Goal: Task Accomplishment & Management: Manage account settings

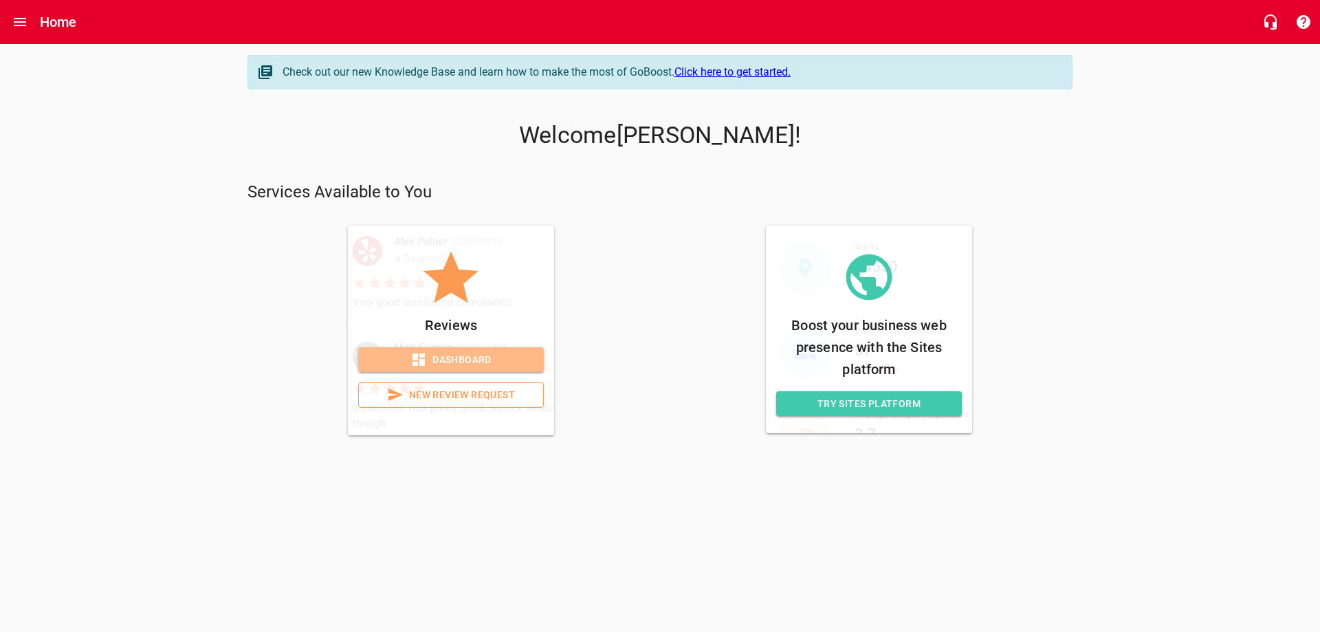
click at [452, 362] on span "Dashboard" at bounding box center [451, 359] width 164 height 17
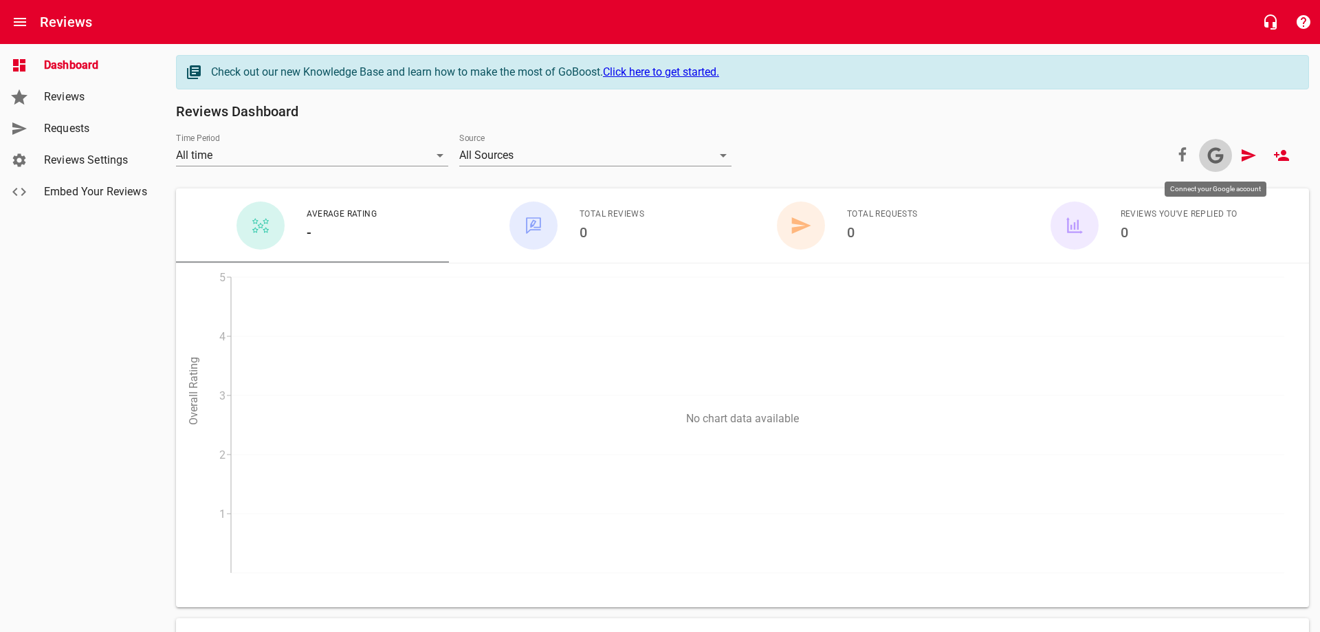
click at [1214, 154] on icon at bounding box center [1215, 155] width 17 height 17
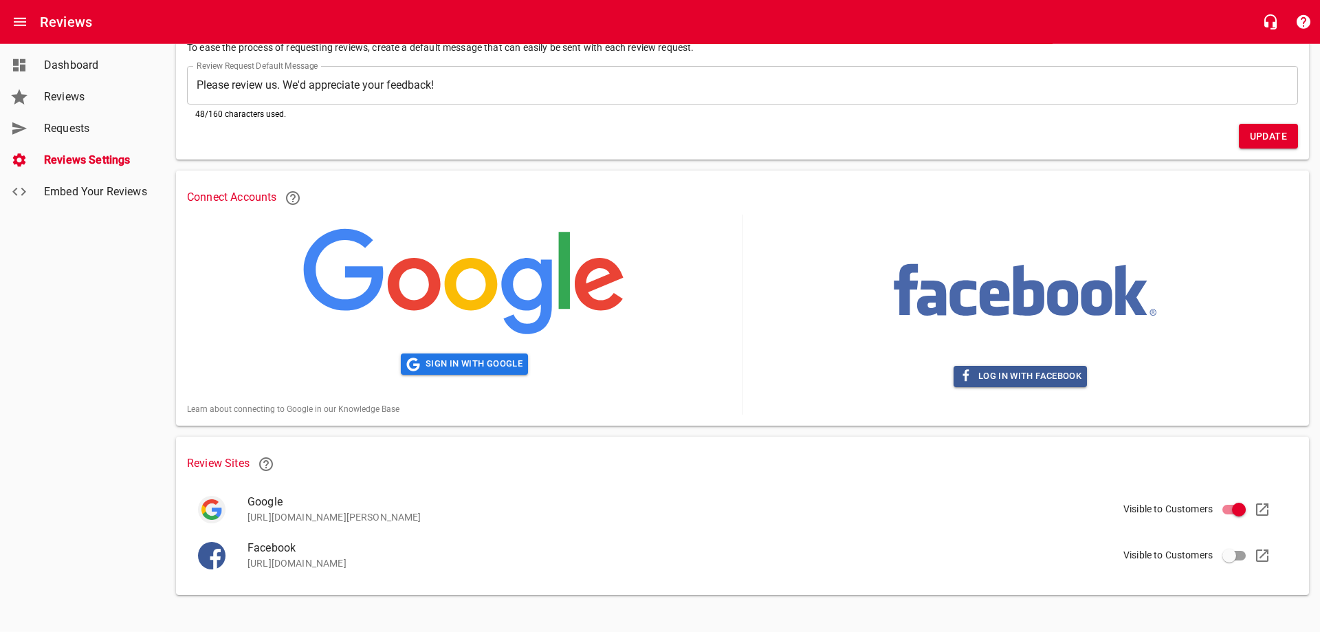
scroll to position [141, 0]
click at [449, 358] on span "Sign in with Google" at bounding box center [464, 364] width 116 height 16
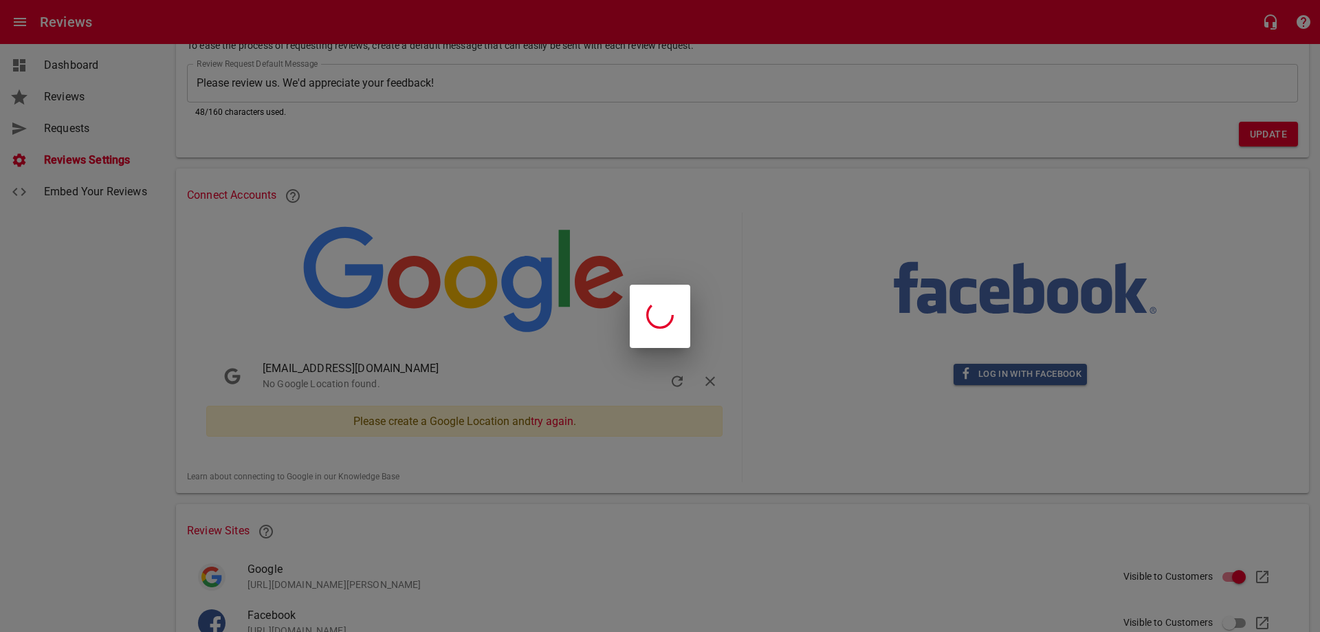
drag, startPoint x: 809, startPoint y: 191, endPoint x: 956, endPoint y: 306, distance: 186.7
click at [811, 197] on div at bounding box center [660, 316] width 1320 height 632
click at [1263, 129] on div at bounding box center [660, 316] width 1320 height 632
click at [934, 258] on div at bounding box center [660, 316] width 1320 height 632
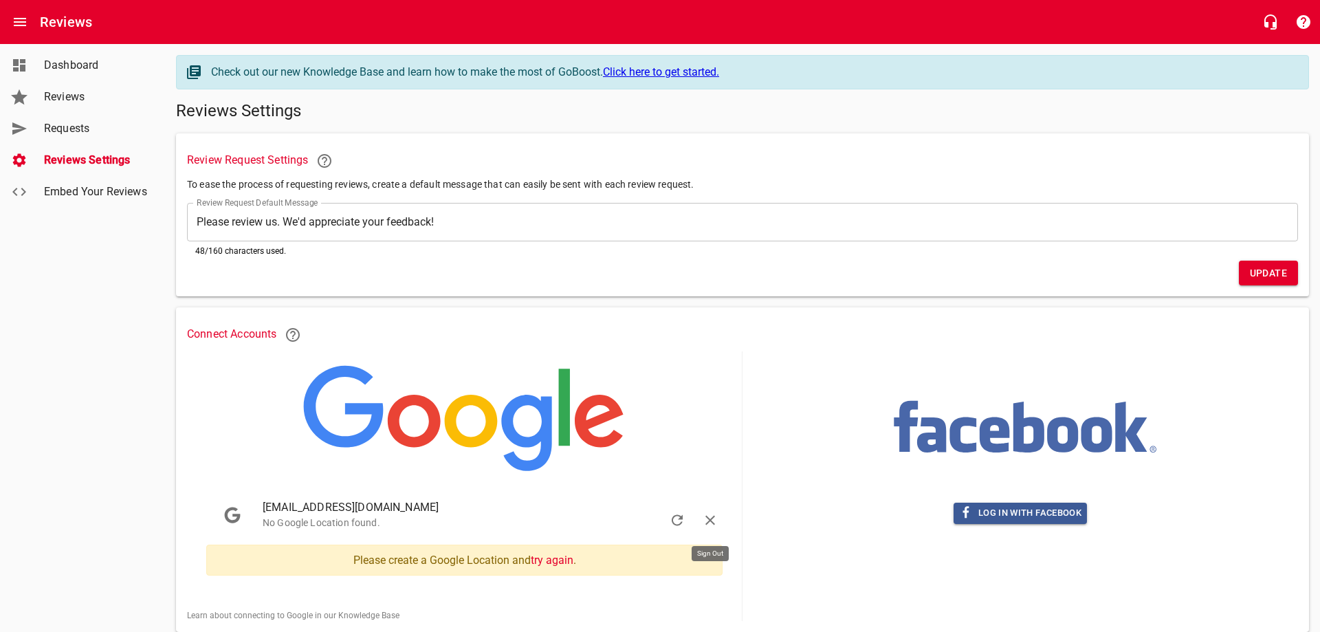
click at [712, 515] on icon "button" at bounding box center [710, 520] width 17 height 17
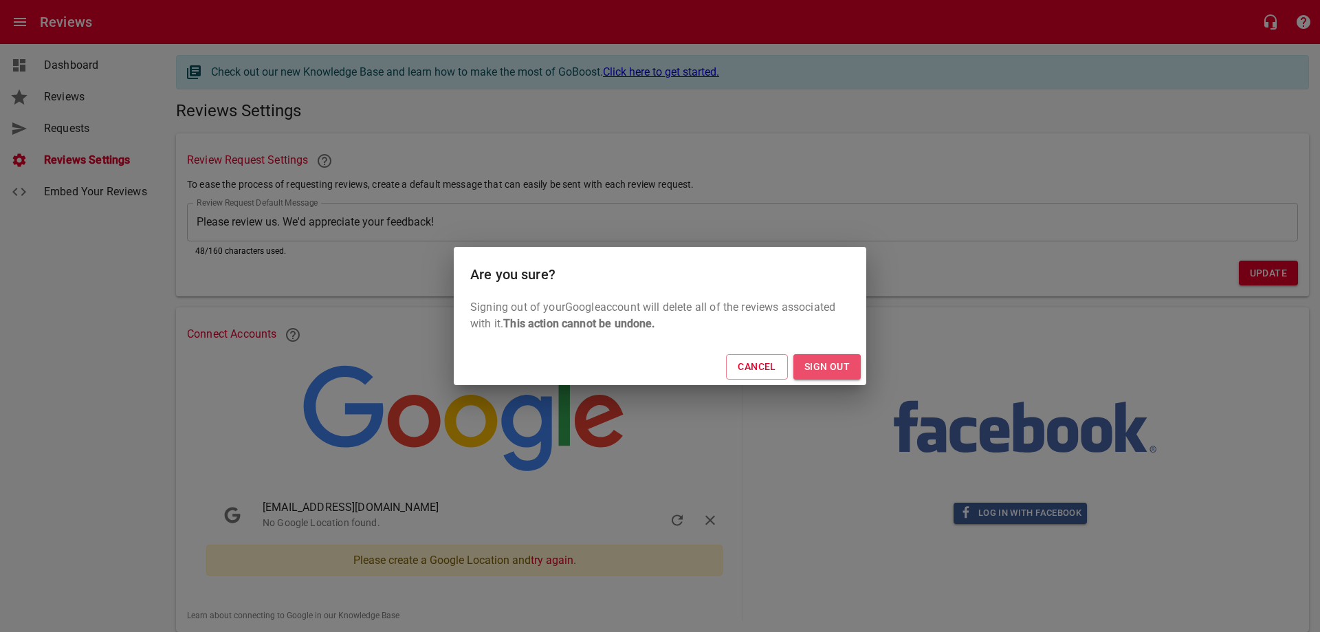
click at [840, 370] on span "Sign Out" at bounding box center [827, 366] width 45 height 17
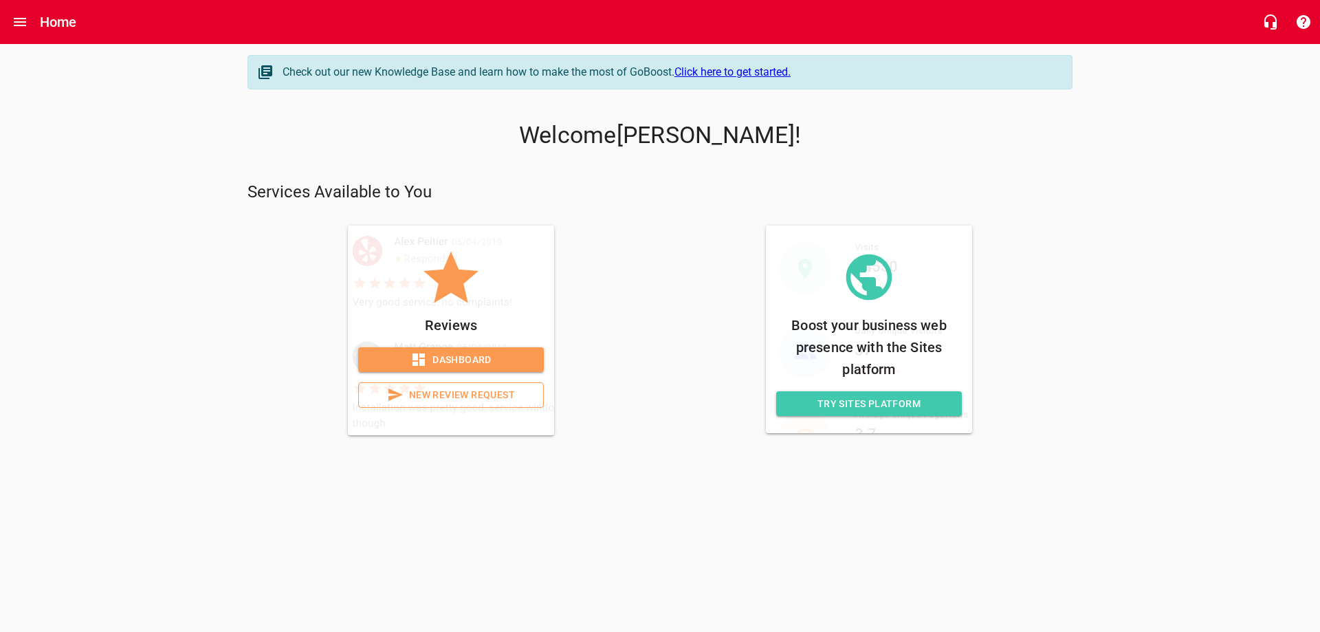
click at [443, 366] on span "Dashboard" at bounding box center [451, 359] width 164 height 17
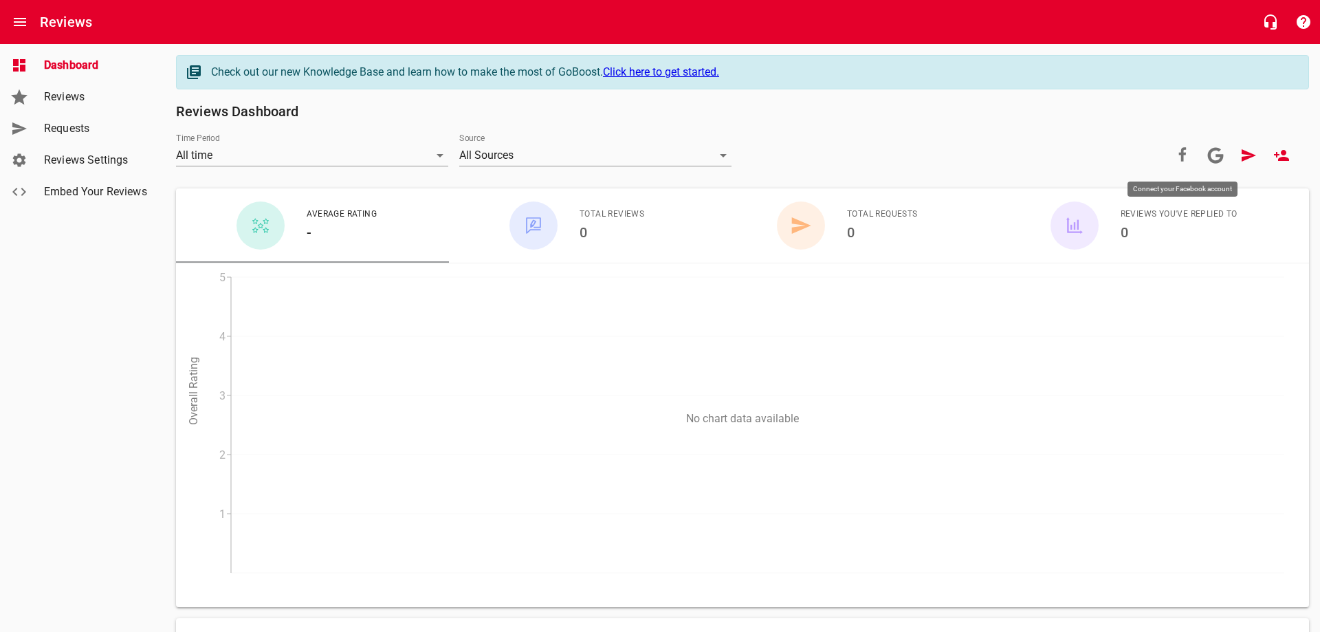
click at [1188, 155] on icon at bounding box center [1182, 155] width 17 height 17
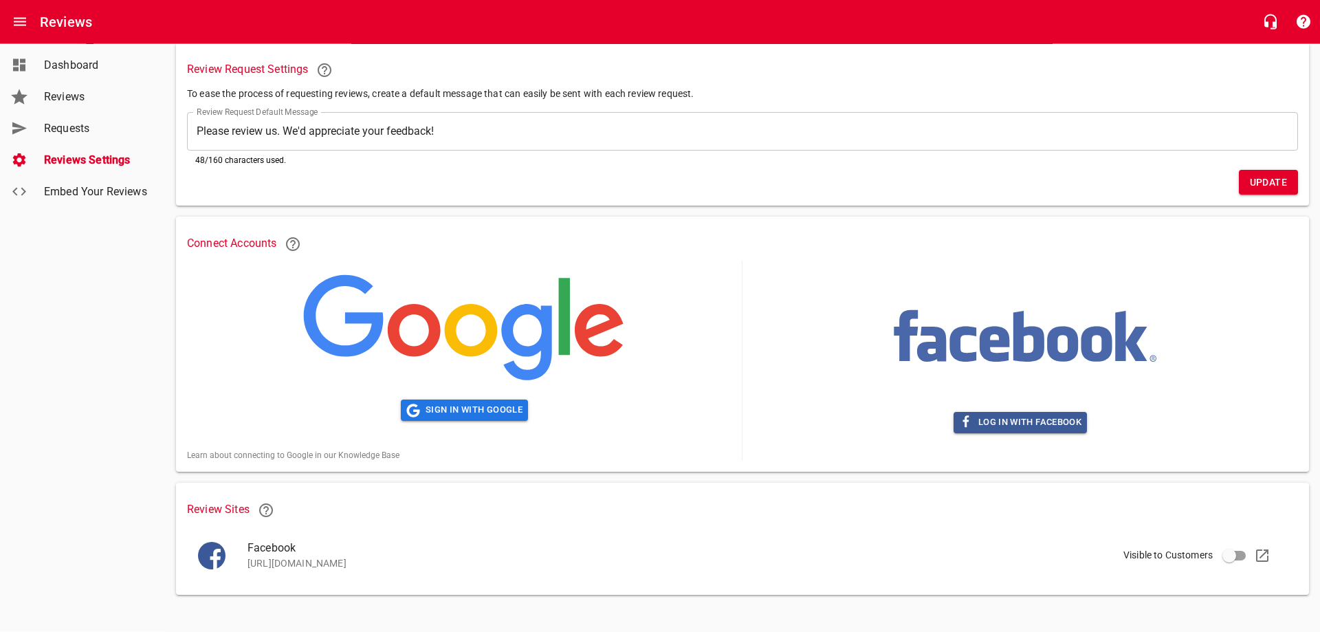
scroll to position [95, 0]
drag, startPoint x: 448, startPoint y: 566, endPoint x: 245, endPoint y: 568, distance: 203.5
click at [248, 568] on p "[URL][DOMAIN_NAME]" at bounding box center [757, 563] width 1018 height 14
copy p "[URL][DOMAIN_NAME]"
click at [1047, 419] on span "Log in with Facebook" at bounding box center [1020, 423] width 122 height 16
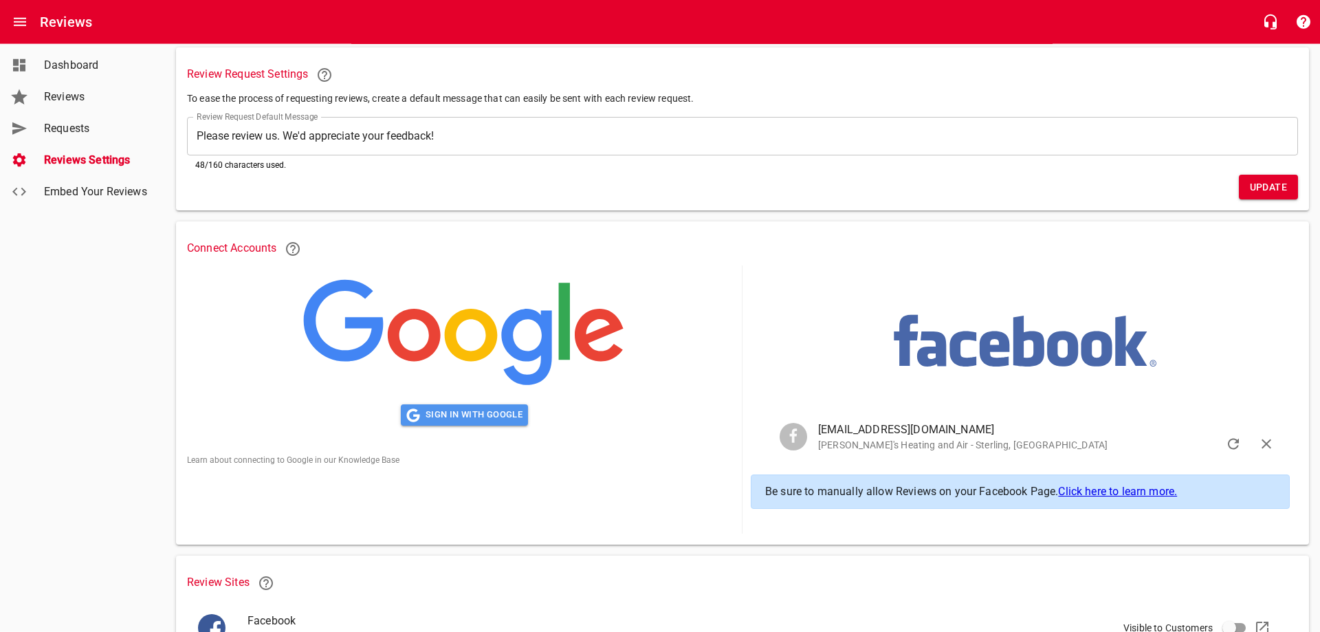
scroll to position [0, 0]
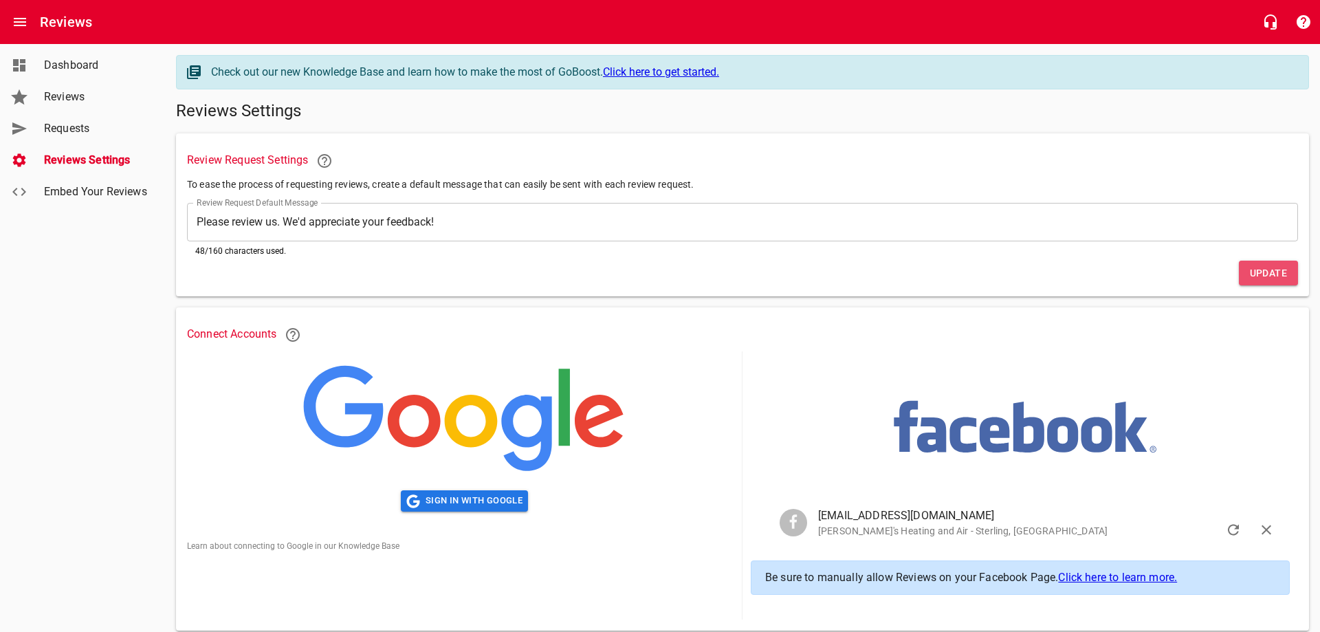
click at [1264, 270] on span "Update" at bounding box center [1268, 273] width 37 height 17
click at [491, 501] on span "Sign in with Google" at bounding box center [464, 501] width 116 height 16
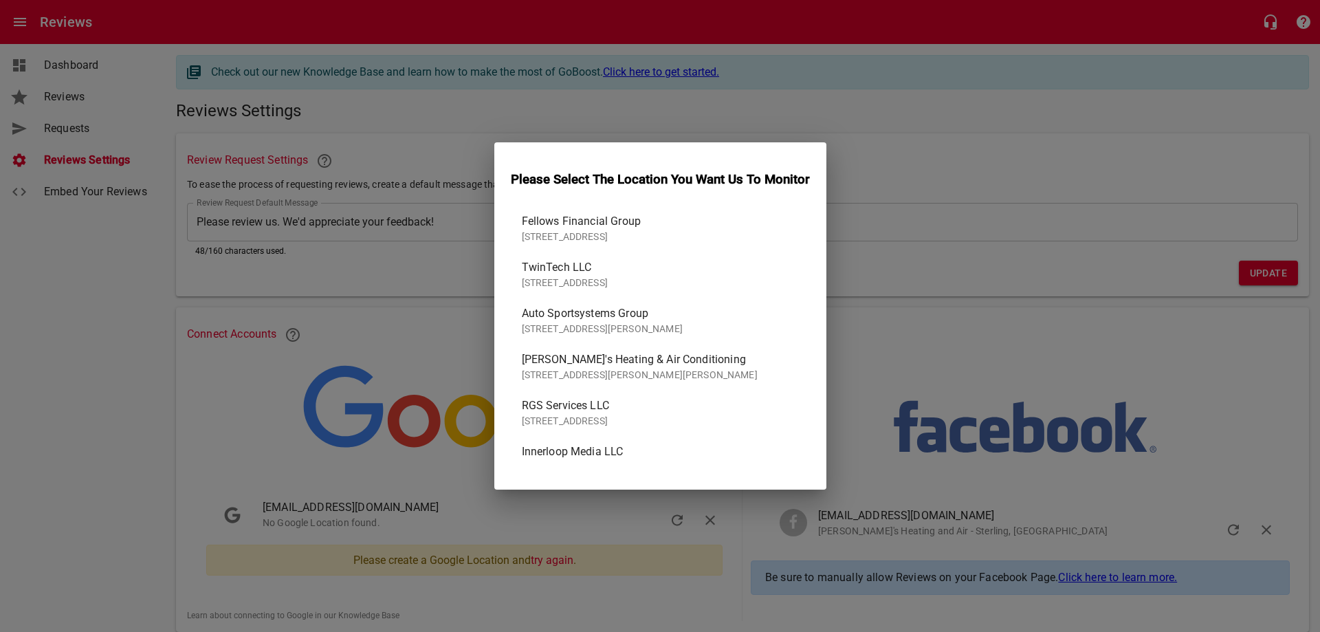
click at [730, 360] on span "Dave's Heating & Air Conditioning" at bounding box center [655, 359] width 266 height 17
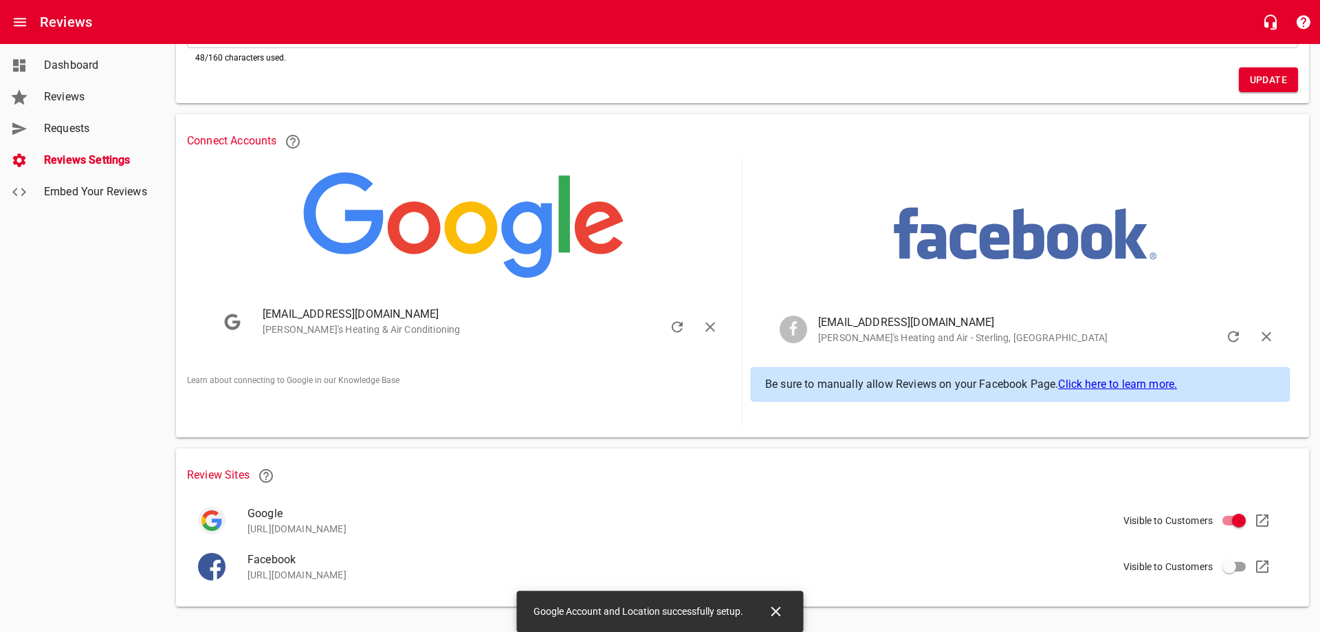
scroll to position [208, 0]
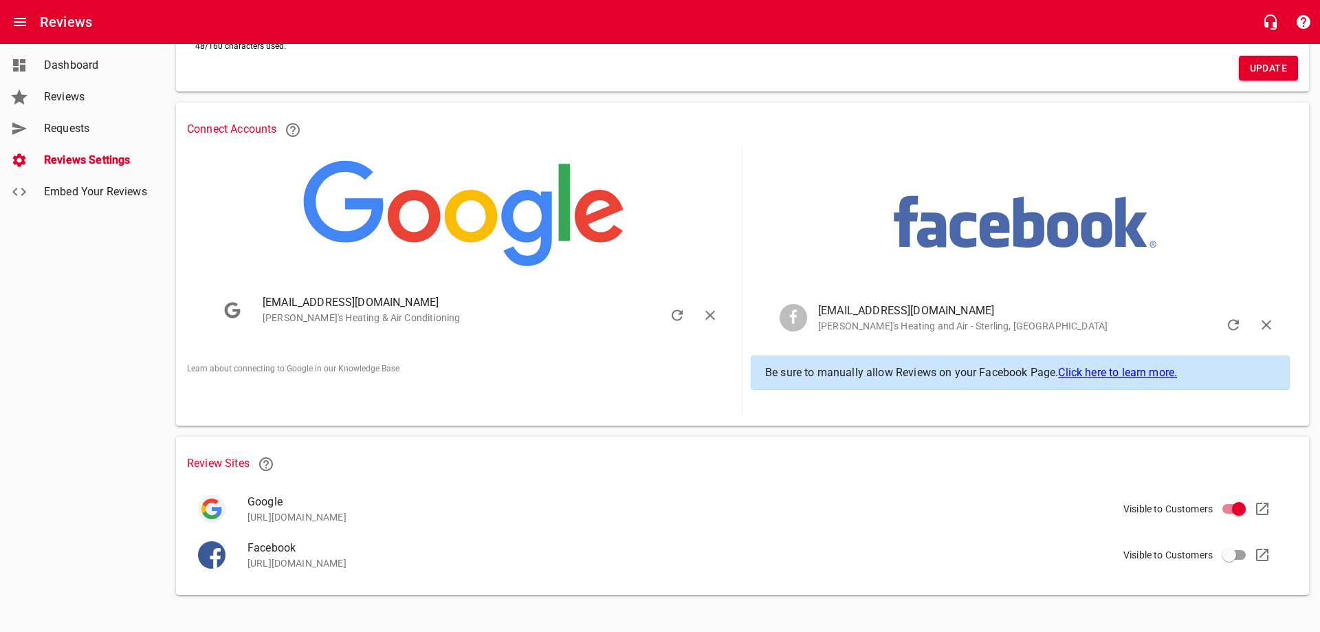
drag, startPoint x: 424, startPoint y: 562, endPoint x: 244, endPoint y: 567, distance: 179.5
click at [248, 566] on p "[URL][DOMAIN_NAME]" at bounding box center [757, 563] width 1018 height 14
copy p "[URL][DOMAIN_NAME]"
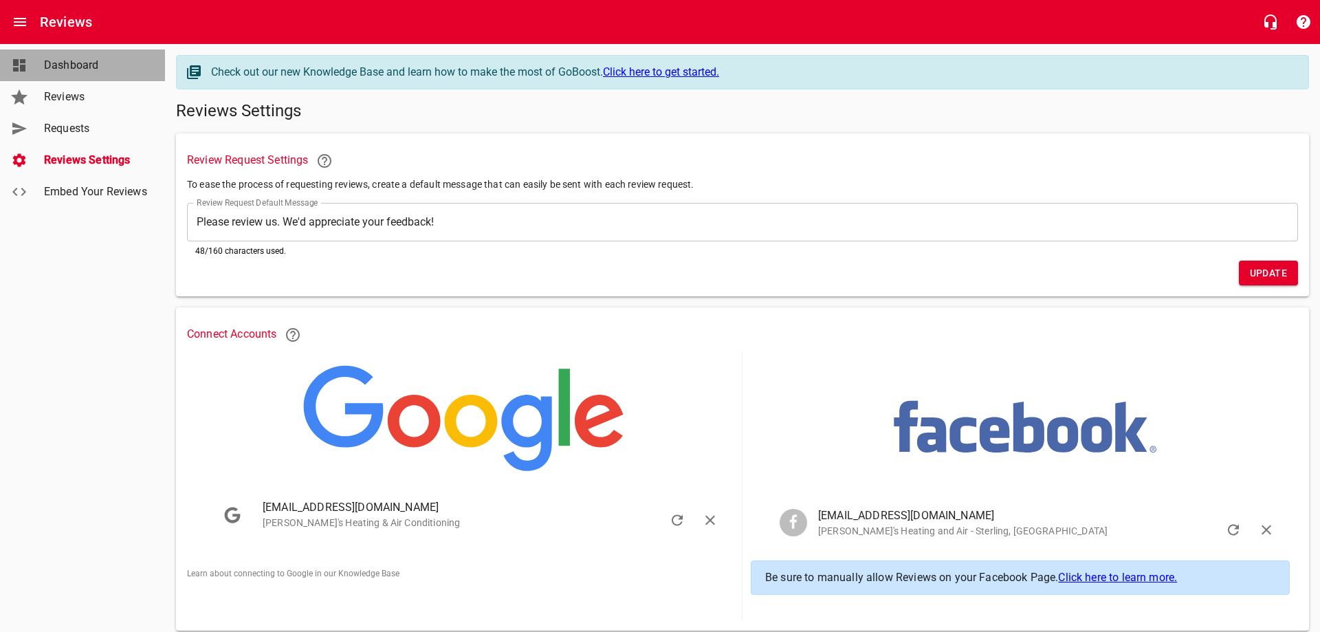
click at [62, 69] on span "Dashboard" at bounding box center [96, 65] width 105 height 17
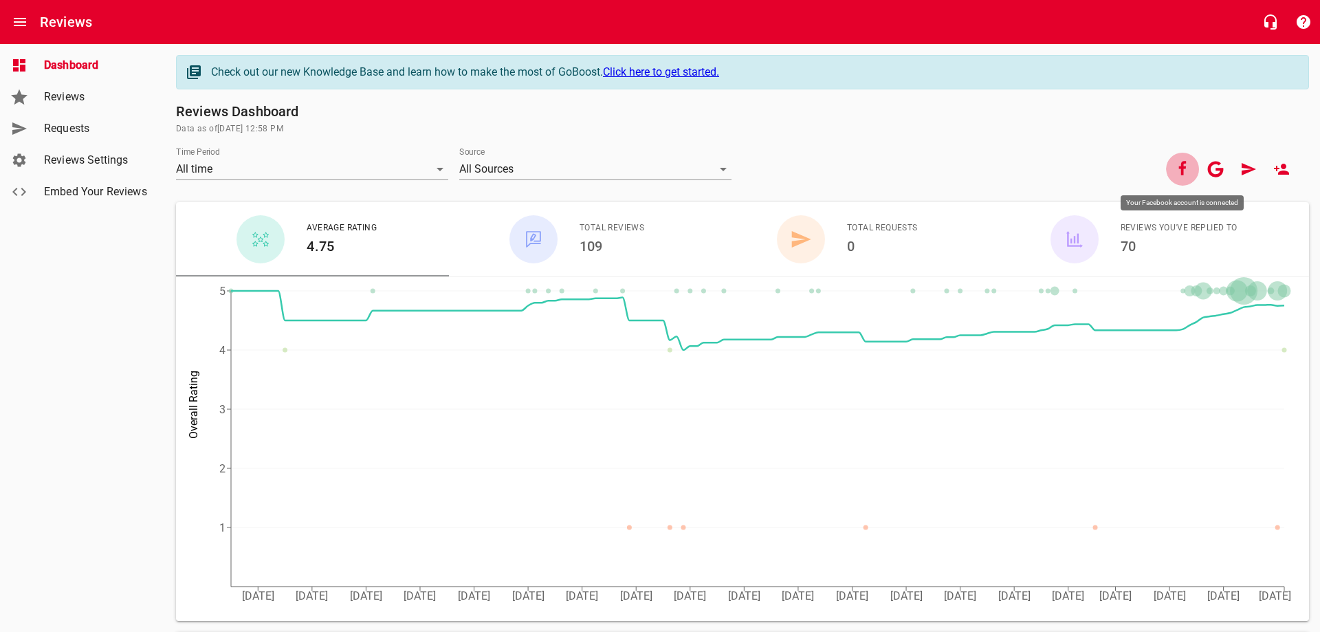
click at [1178, 166] on icon "button" at bounding box center [1182, 169] width 17 height 17
click at [69, 98] on span "Reviews" at bounding box center [96, 97] width 105 height 17
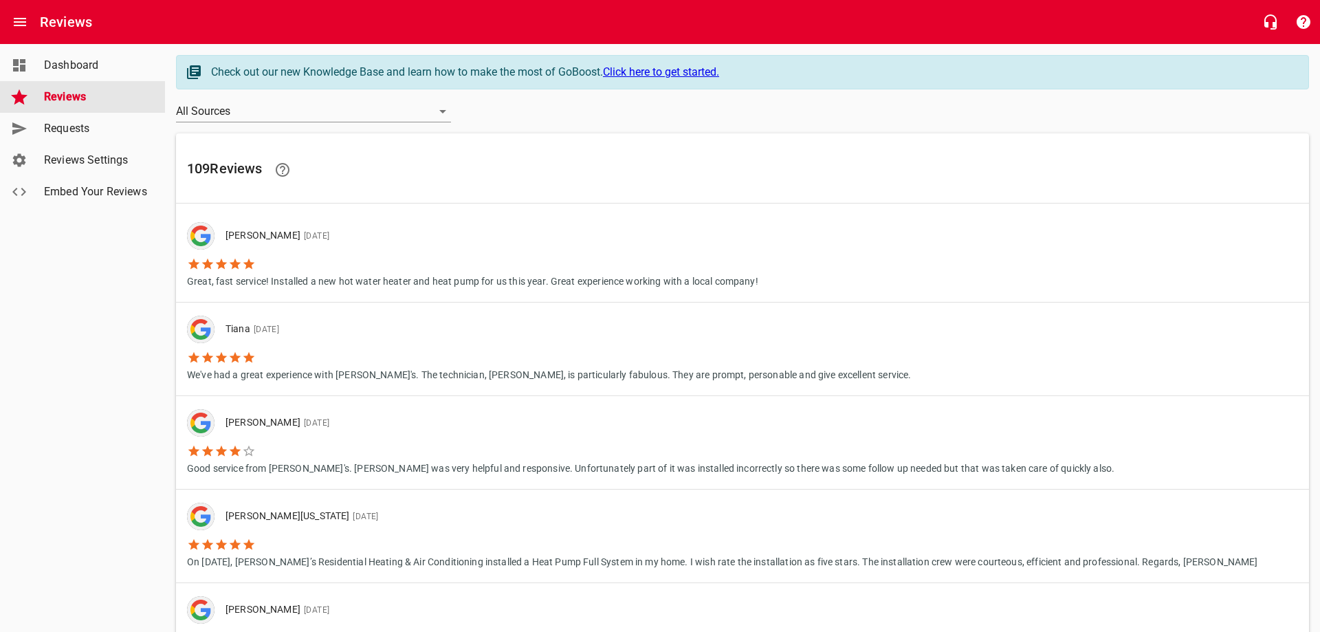
scroll to position [70, 0]
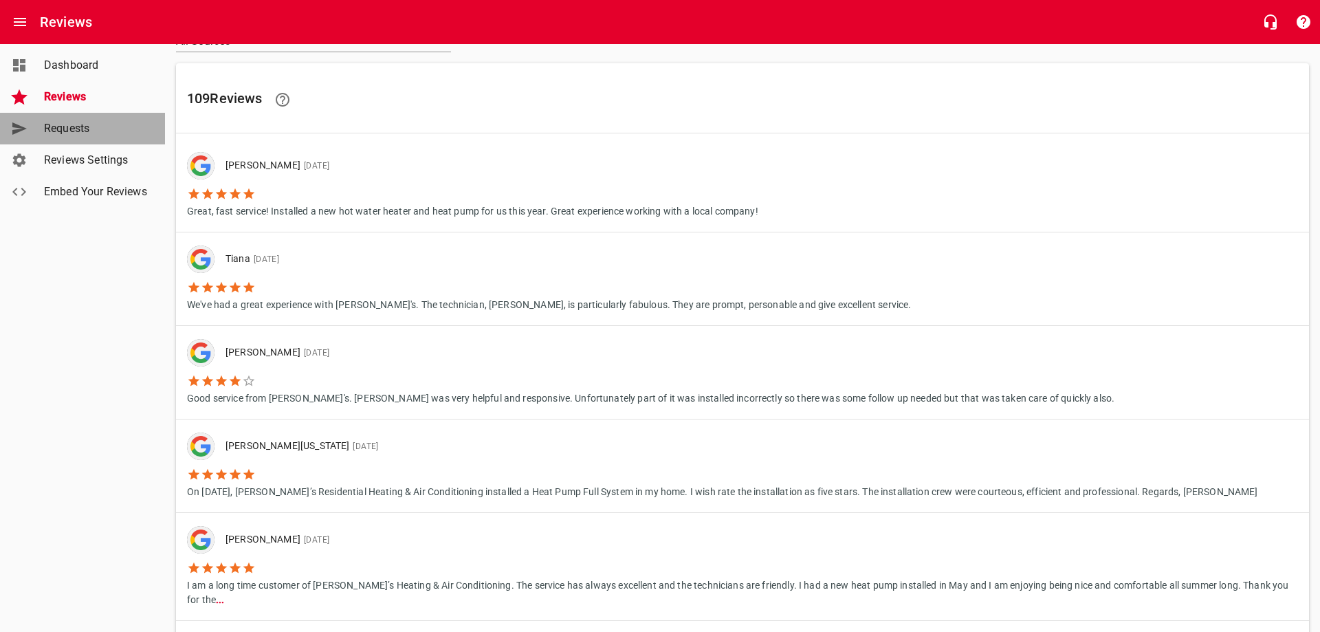
click at [82, 122] on span "Requests" at bounding box center [96, 128] width 105 height 17
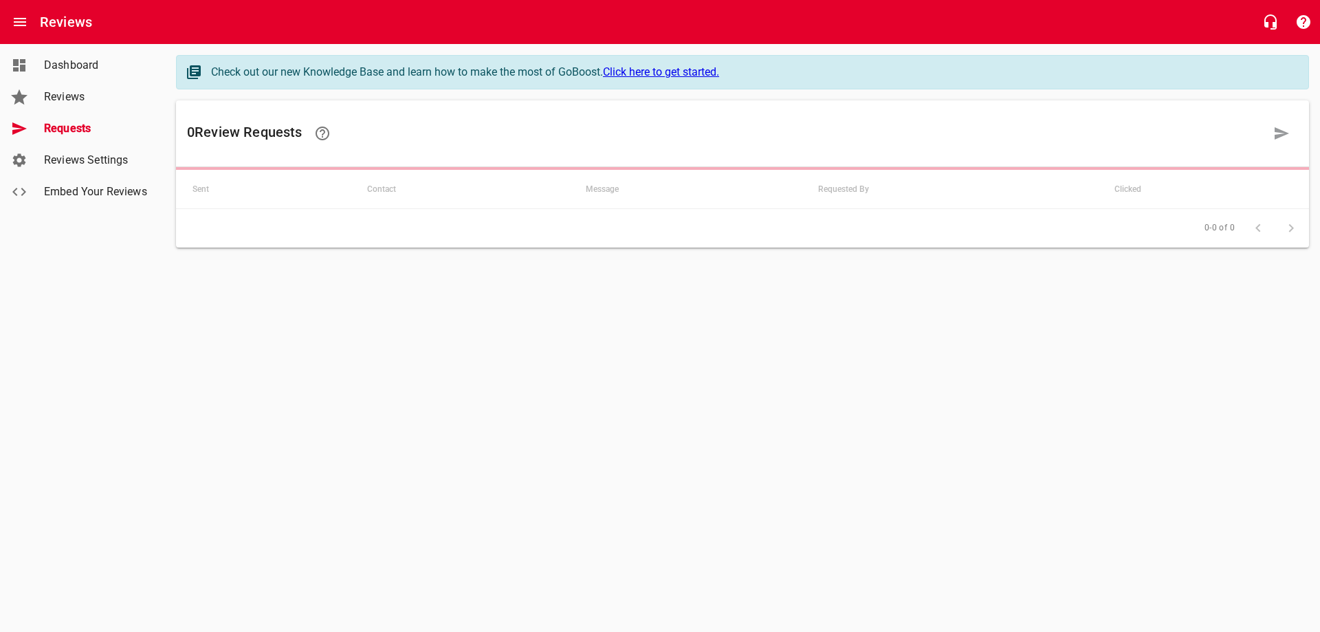
click at [85, 164] on span "Reviews Settings" at bounding box center [96, 160] width 105 height 17
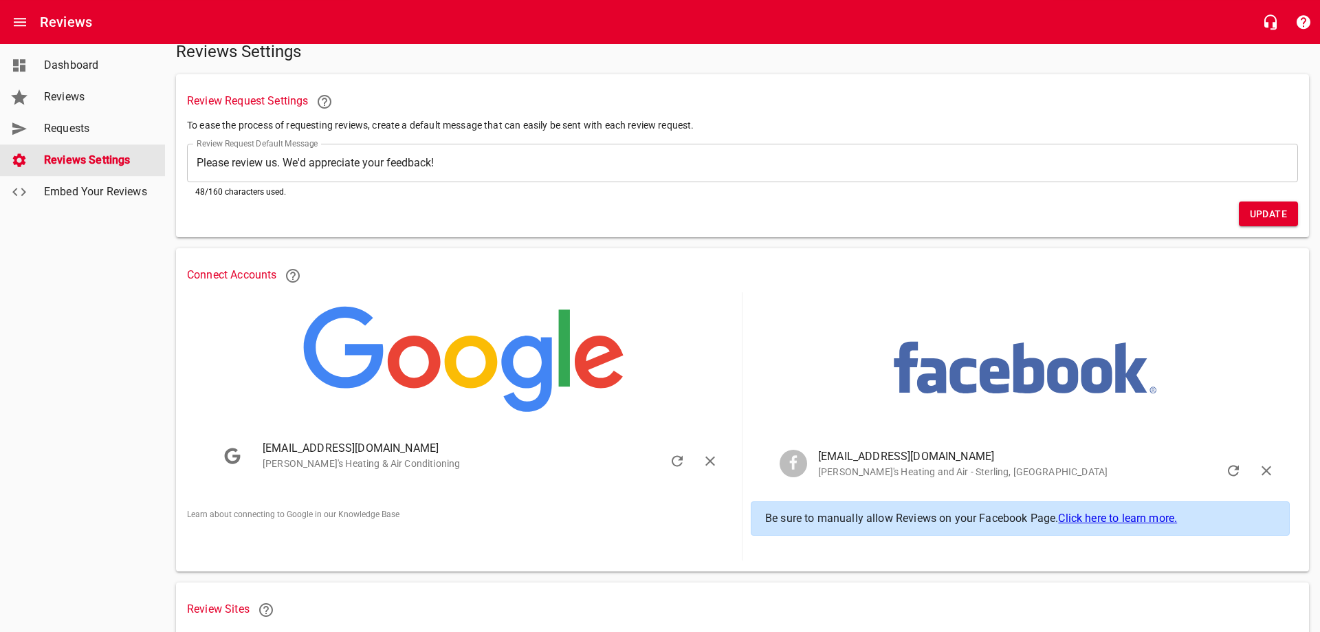
scroll to position [140, 0]
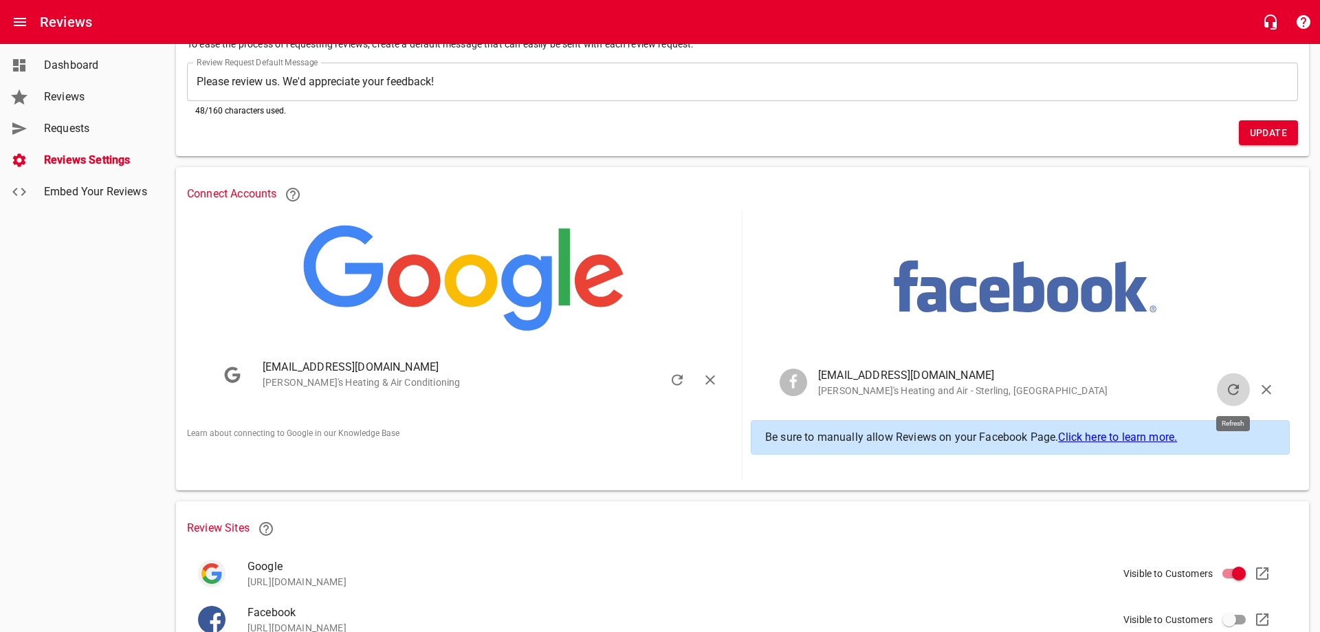
click at [1227, 388] on icon "button" at bounding box center [1233, 390] width 17 height 17
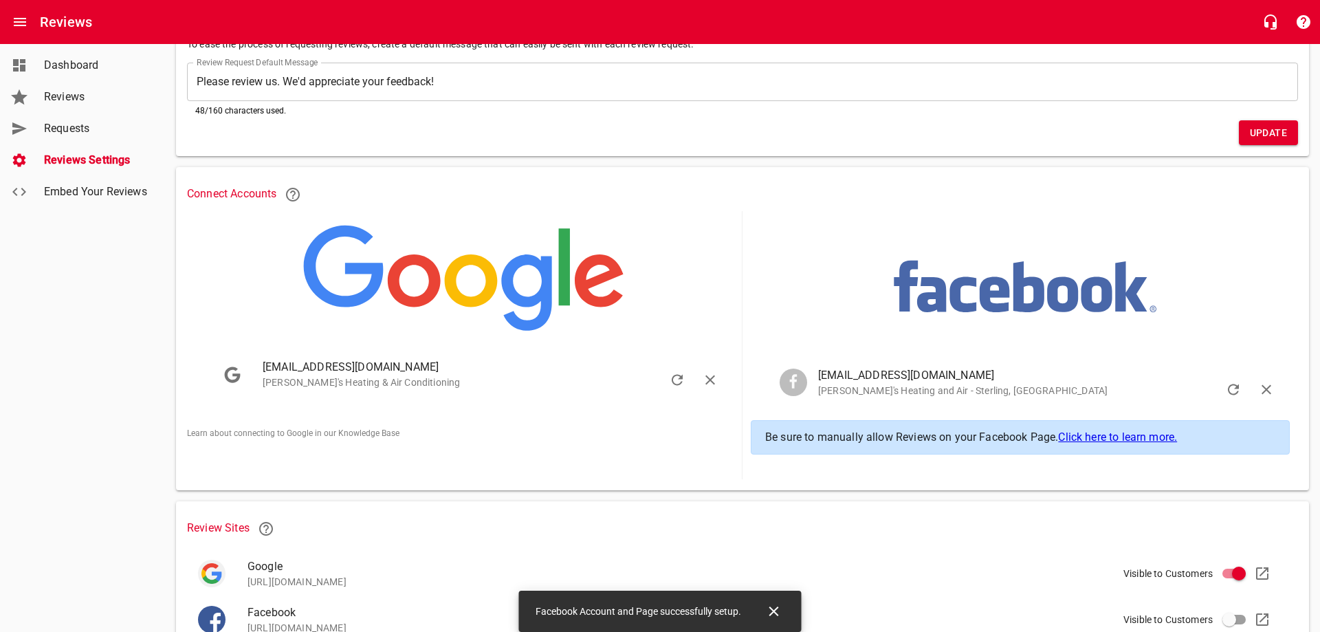
click at [1095, 434] on link "Click here to learn more." at bounding box center [1117, 436] width 119 height 13
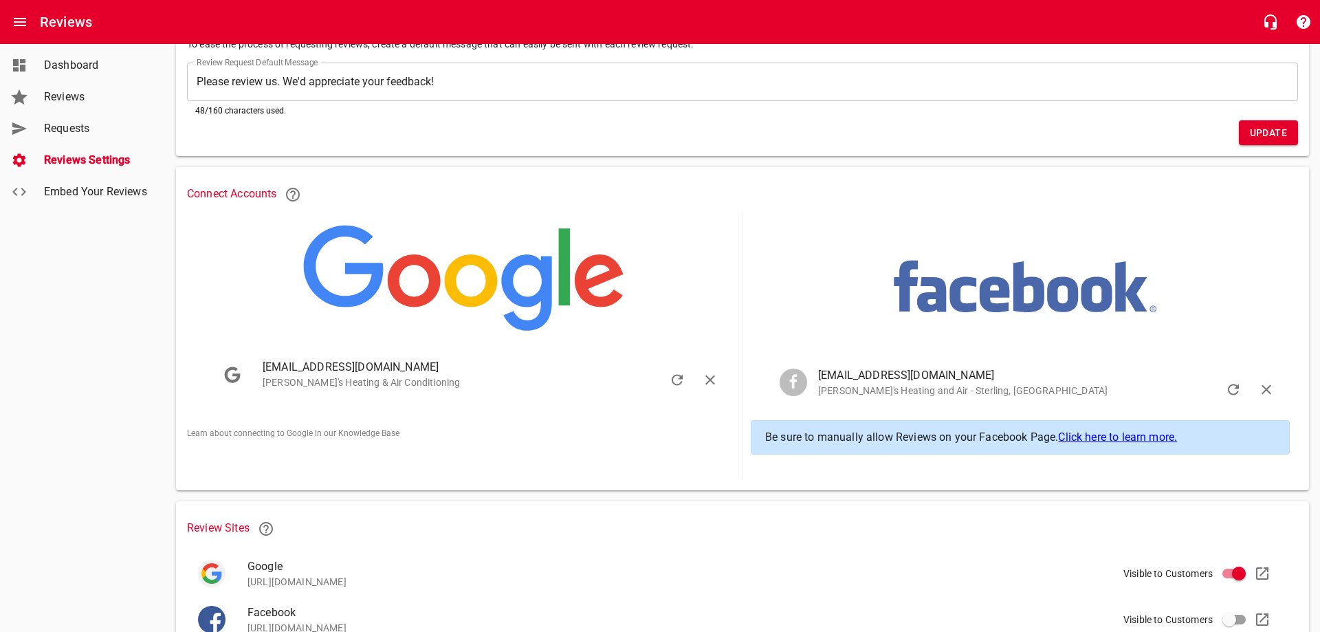
scroll to position [208, 0]
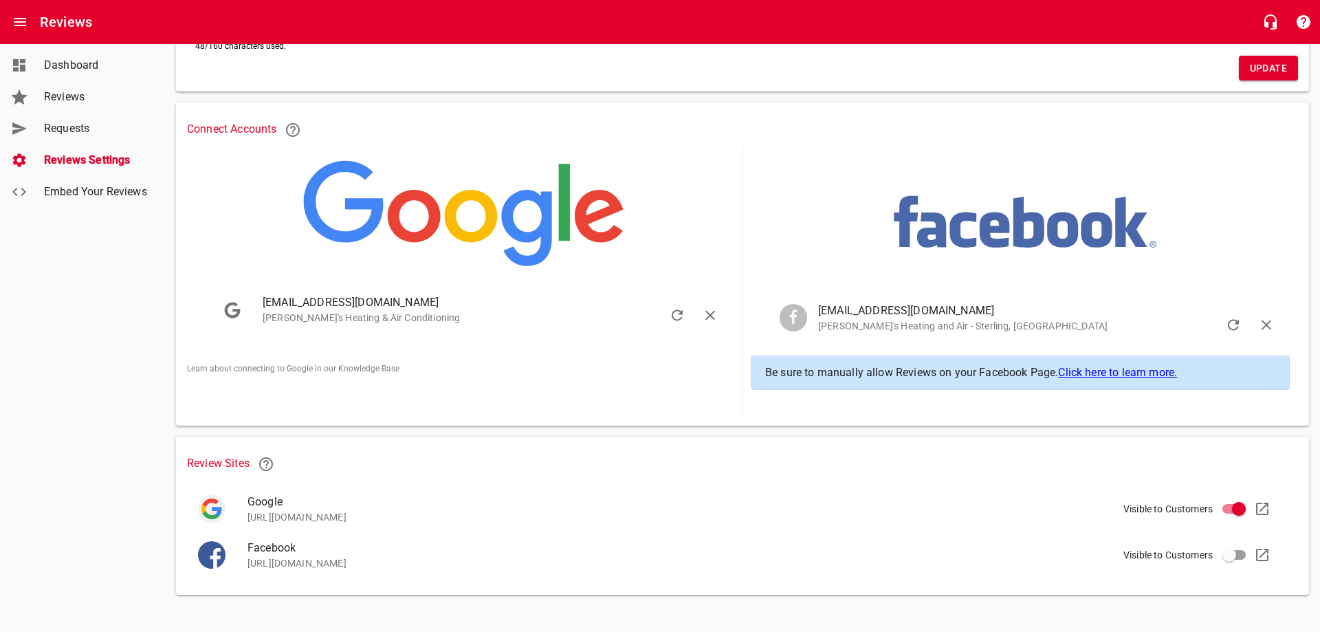
click at [1229, 551] on input "Visible to Customers" at bounding box center [1229, 554] width 33 height 33
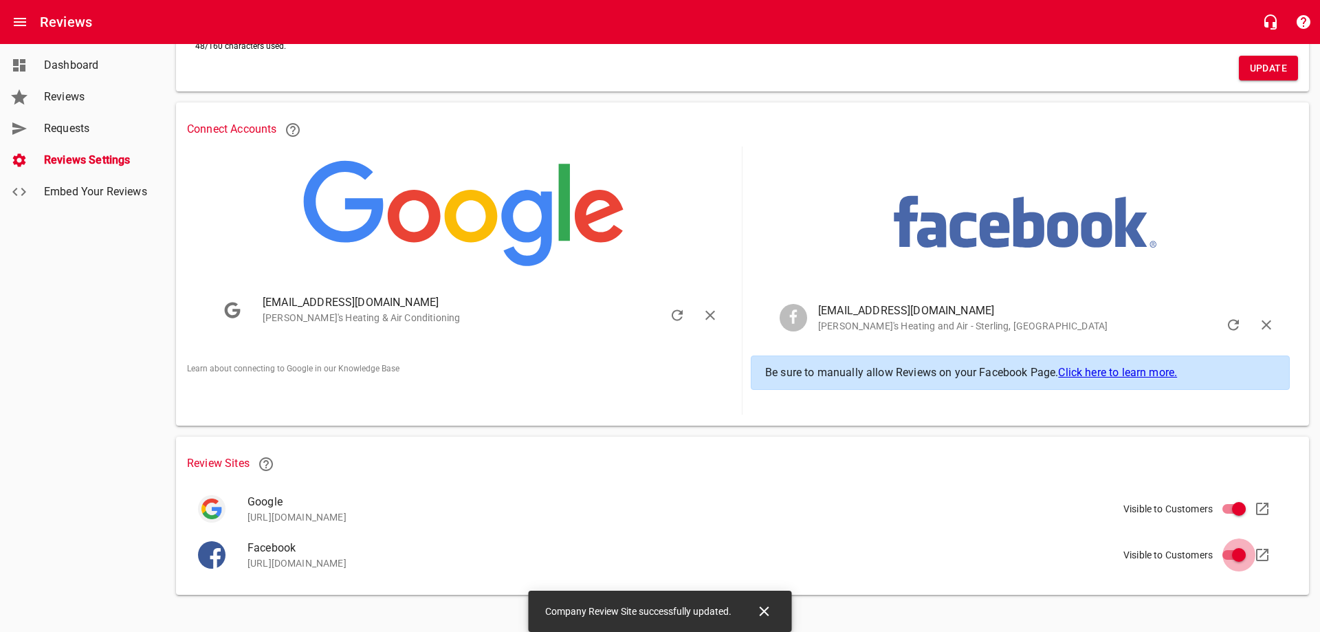
click at [1235, 553] on input "Visible to Customers" at bounding box center [1239, 554] width 33 height 33
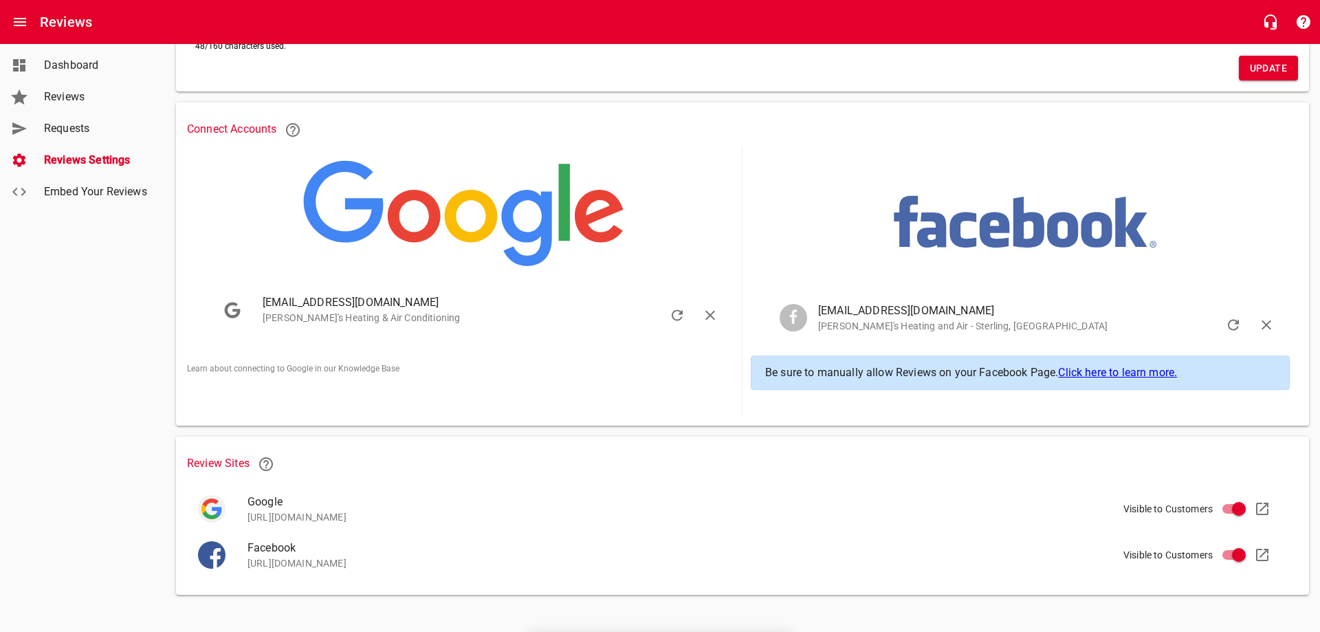
checkbox input "false"
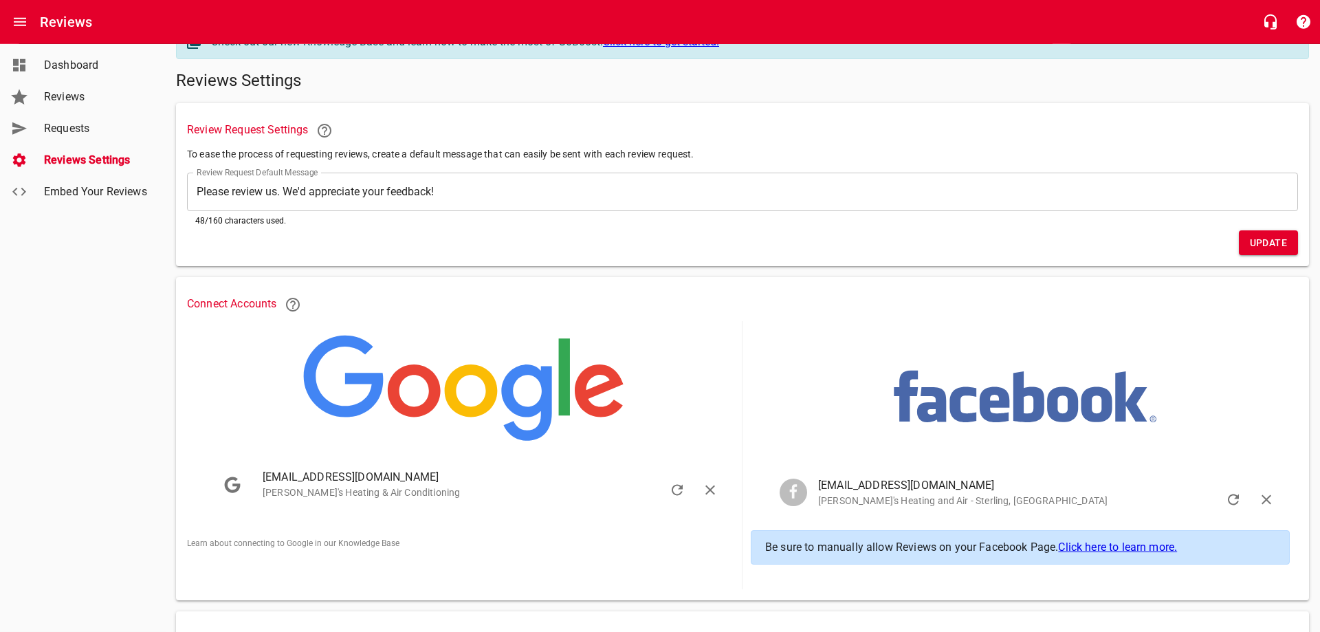
scroll to position [0, 0]
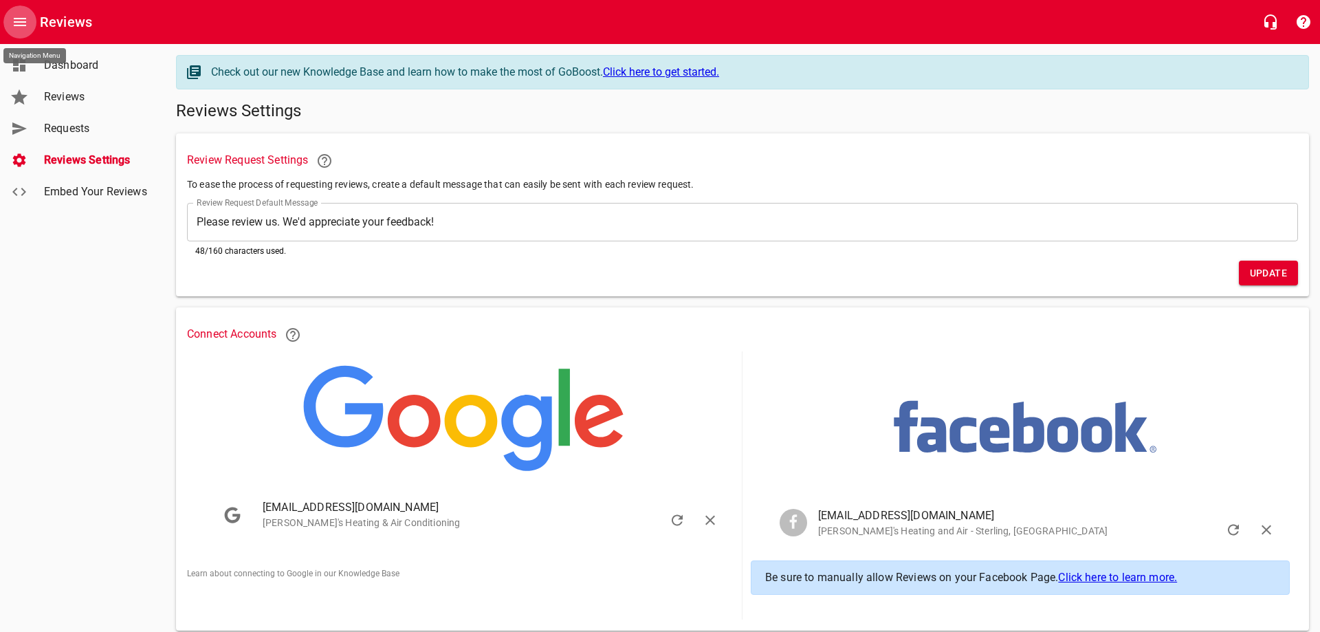
click at [22, 19] on icon "Open drawer" at bounding box center [20, 22] width 12 height 8
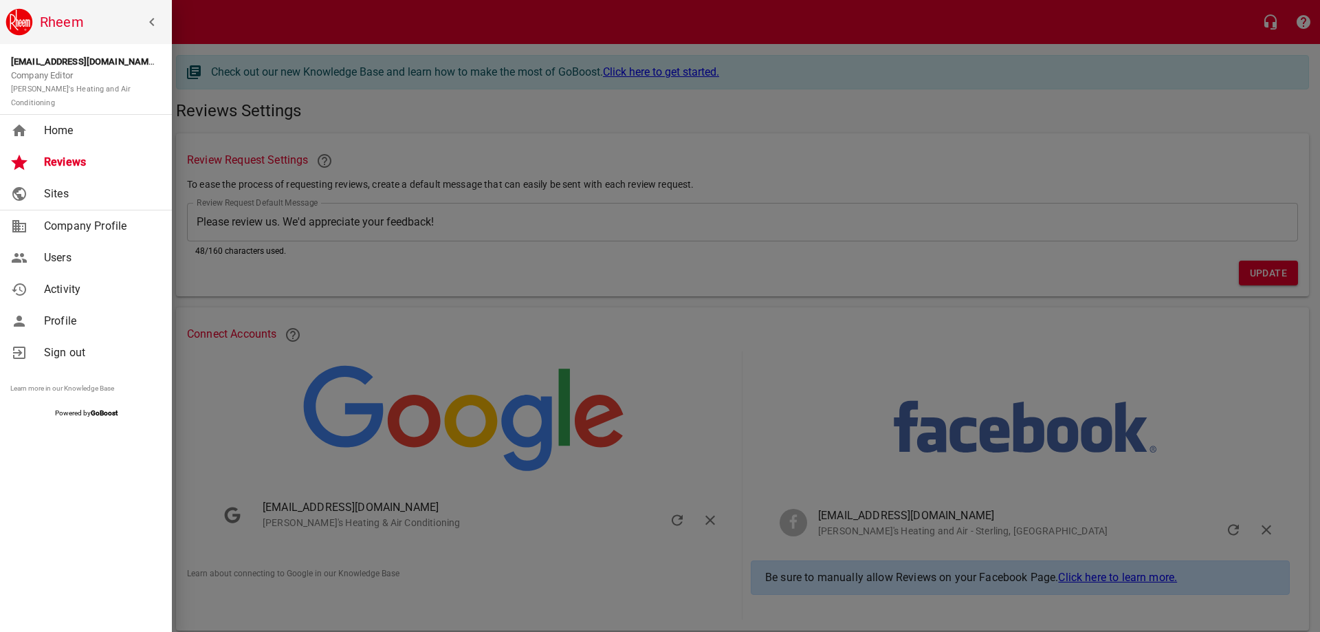
click at [87, 218] on span "Company Profile" at bounding box center [99, 226] width 111 height 17
select select "Virginia"
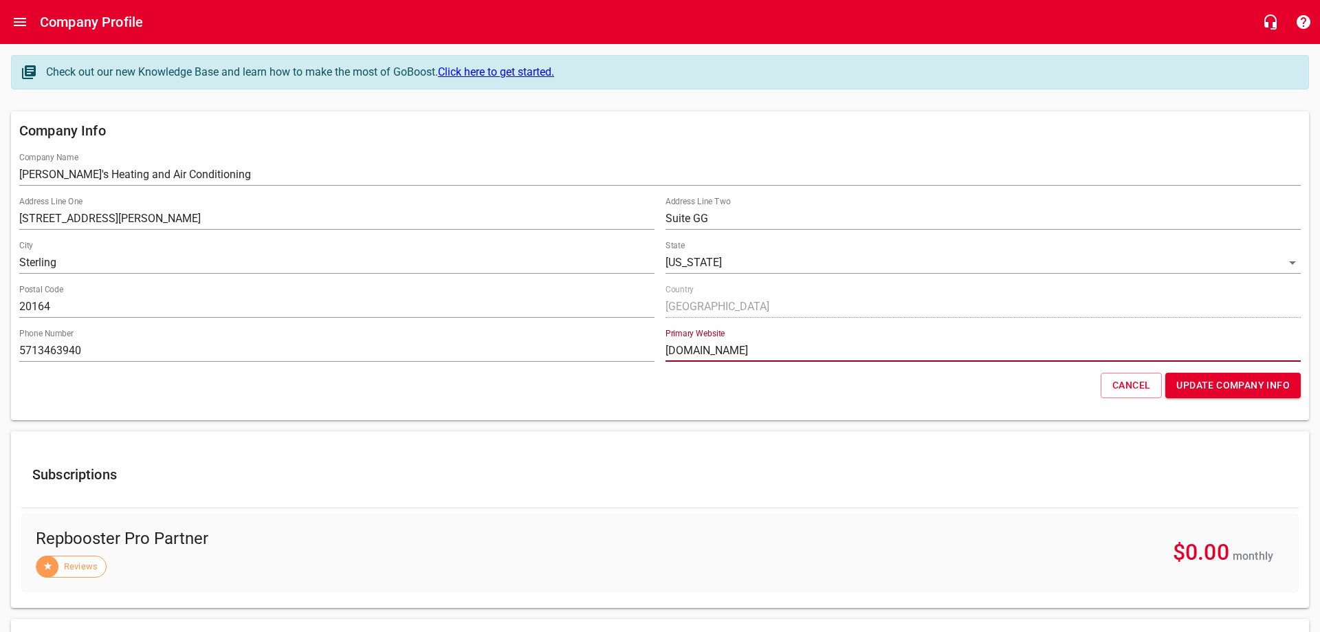
drag, startPoint x: 883, startPoint y: 357, endPoint x: 640, endPoint y: 353, distance: 242.8
click at [666, 351] on input "sterlingheatingandairconditioning.com" at bounding box center [983, 351] width 635 height 22
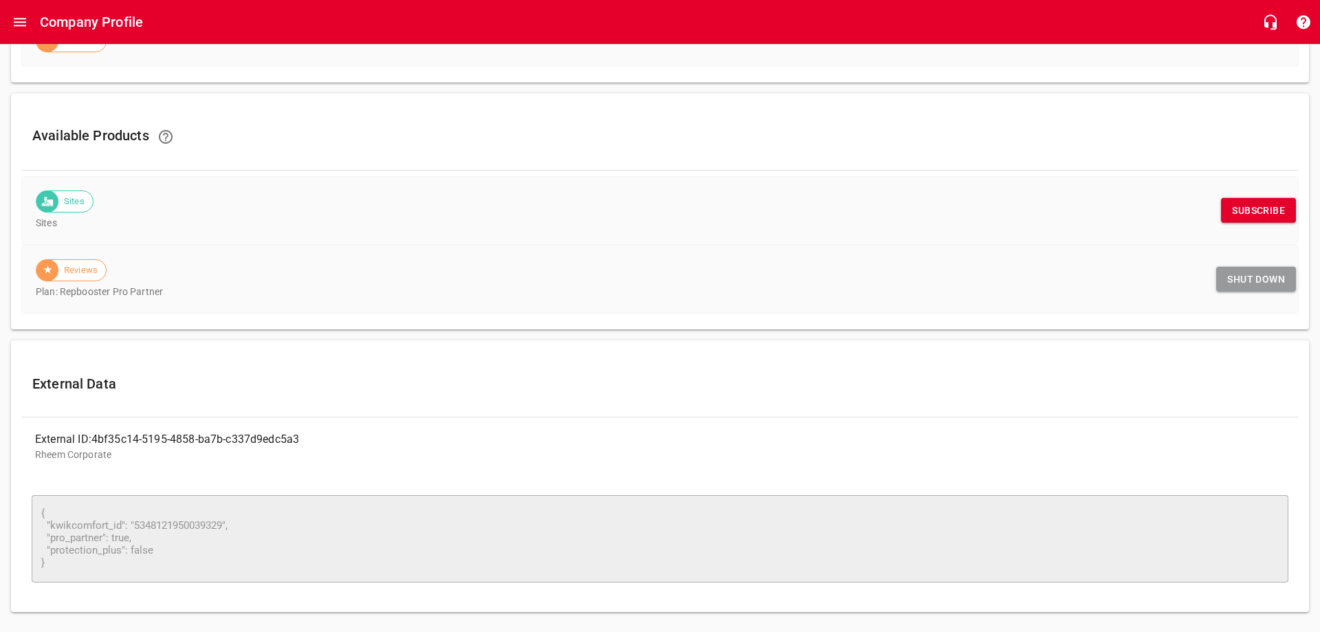
scroll to position [545, 0]
